Goal: Find contact information: Find contact information

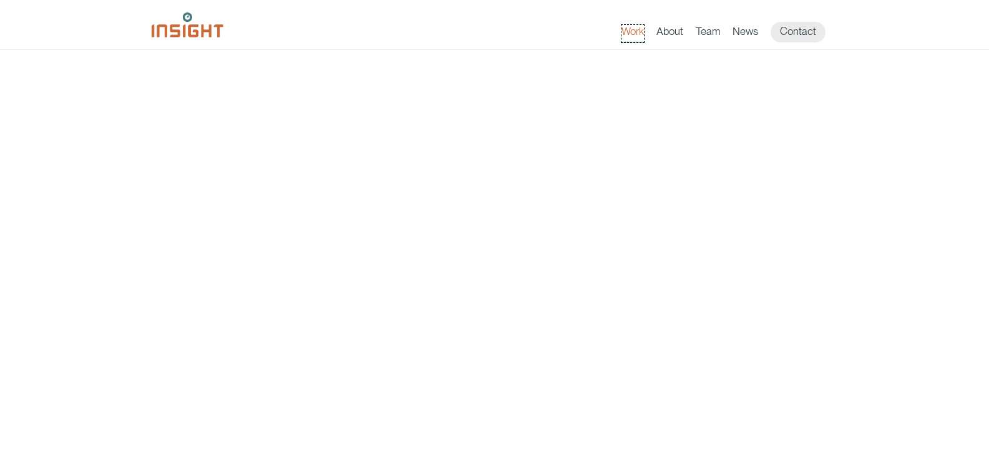
click at [632, 35] on link "Work" at bounding box center [633, 33] width 22 height 17
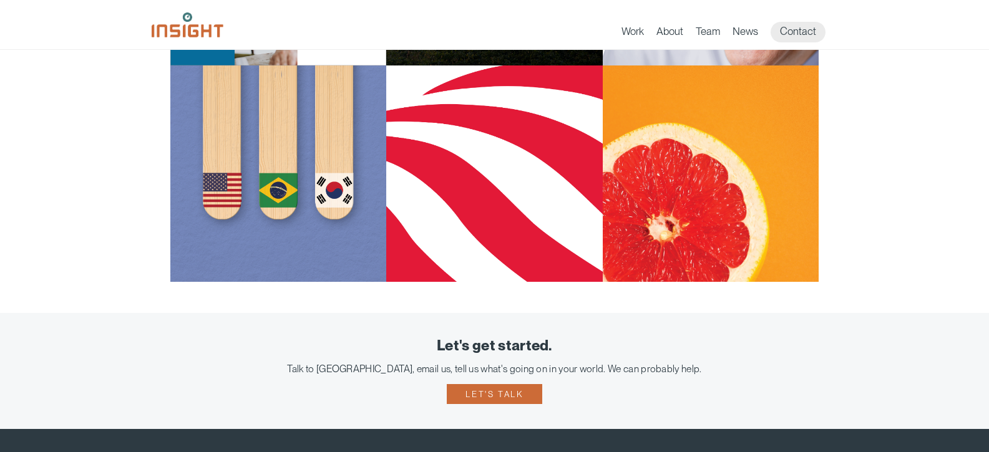
scroll to position [1424, 0]
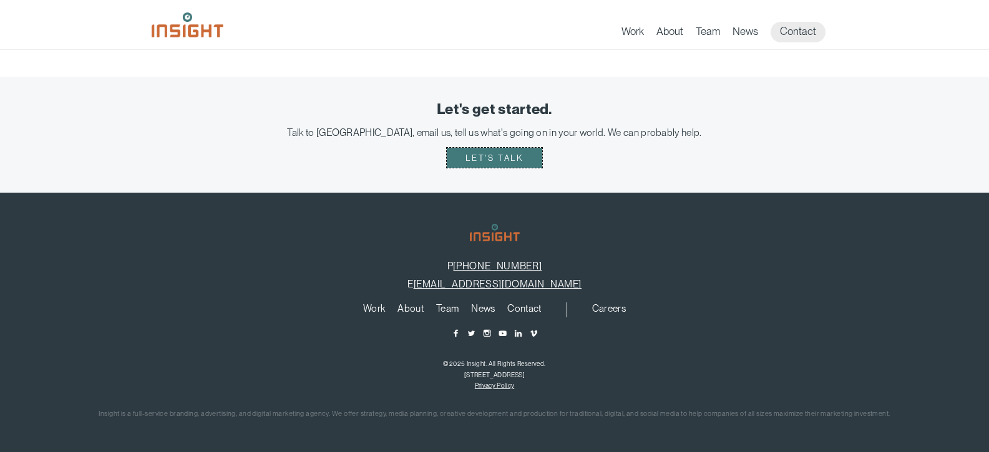
click at [495, 162] on link "Let's talk" at bounding box center [494, 158] width 95 height 20
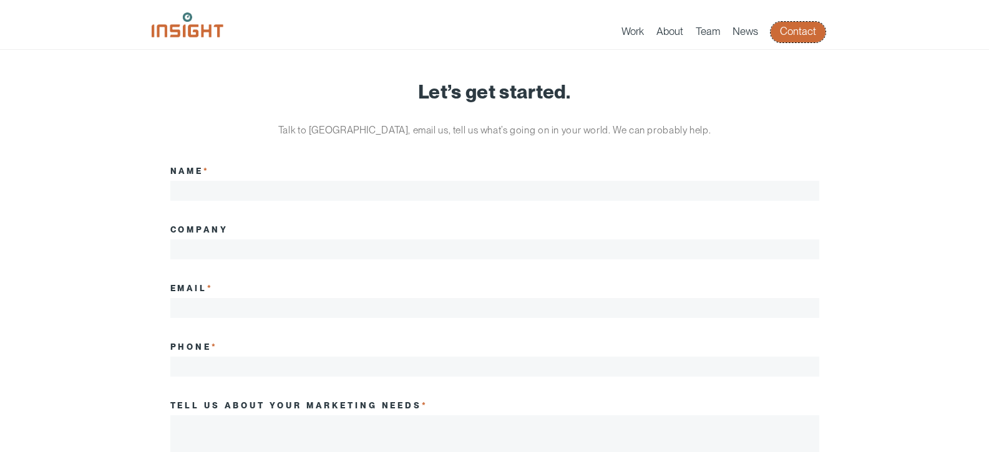
click at [789, 31] on link "Contact" at bounding box center [798, 32] width 55 height 21
